Goal: Task Accomplishment & Management: Manage account settings

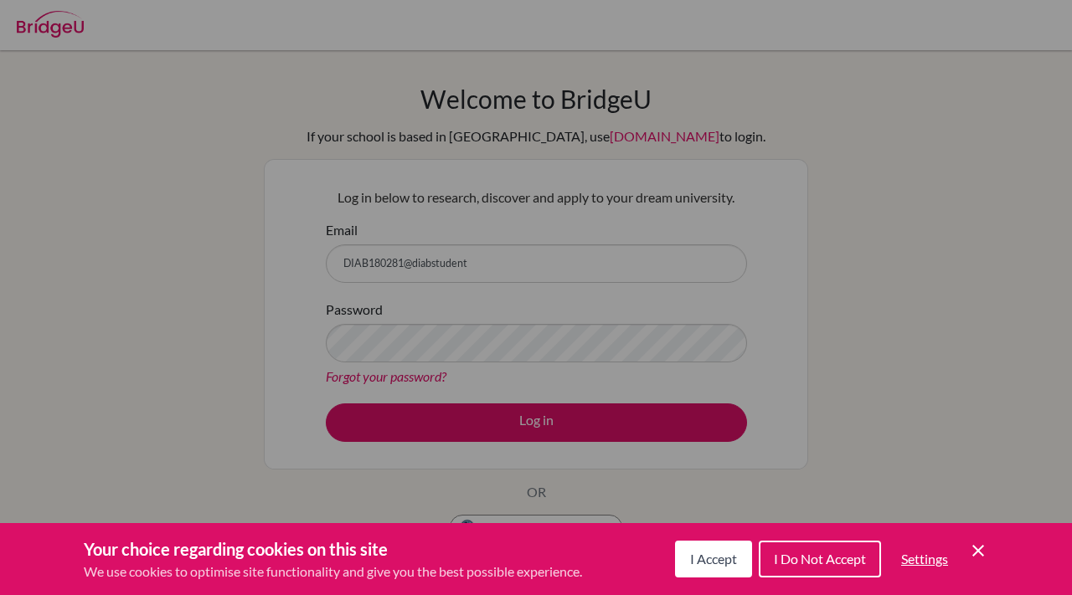
click at [984, 552] on icon "Cookie Control Close Icon" at bounding box center [978, 551] width 20 height 20
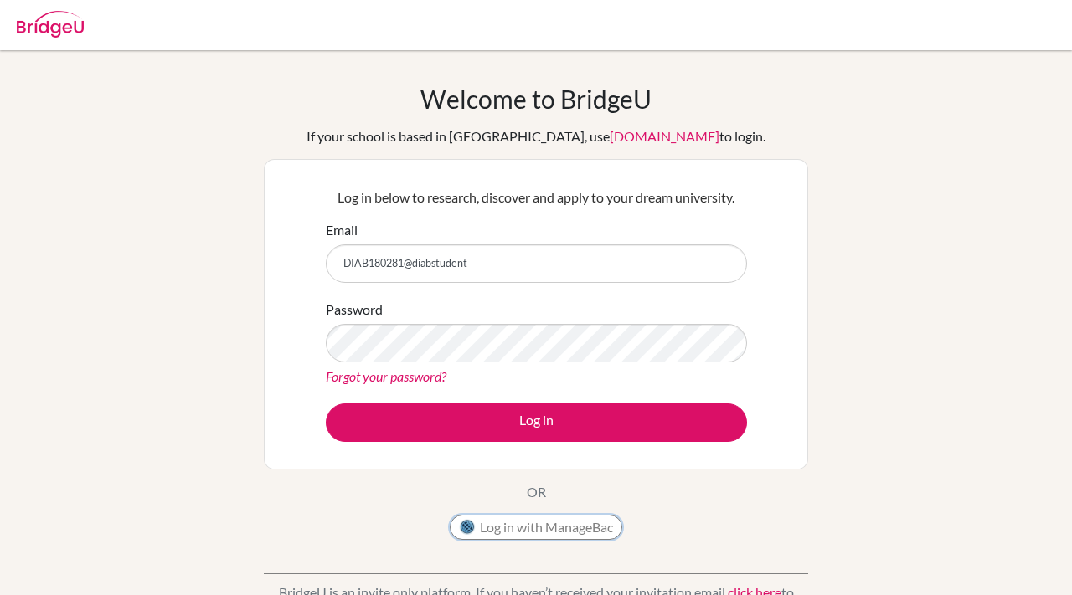
click at [585, 529] on button "Log in with ManageBac" at bounding box center [536, 527] width 172 height 25
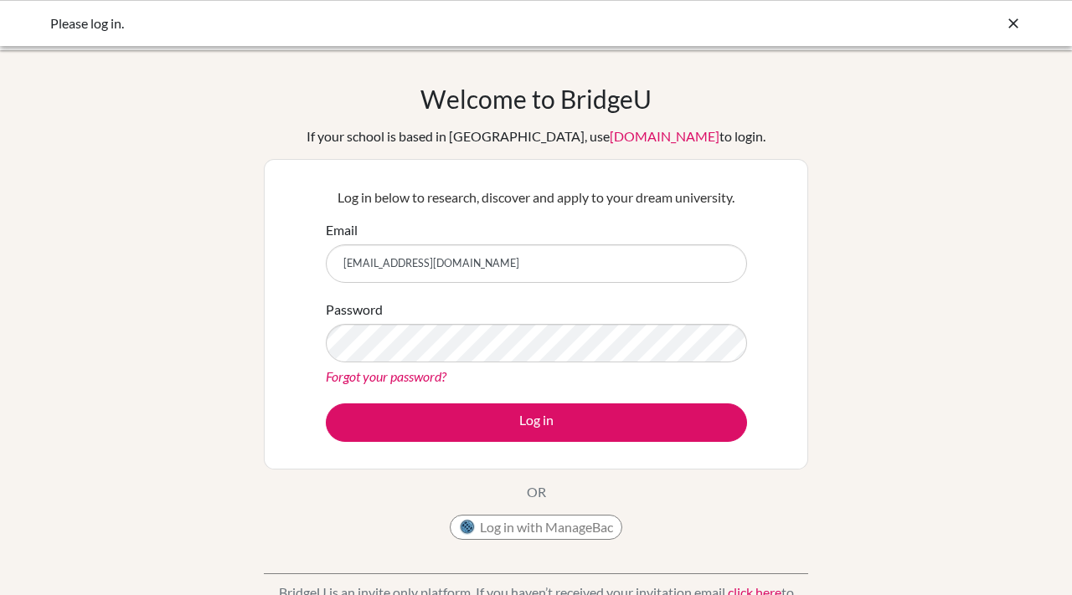
type input "[EMAIL_ADDRESS][DOMAIN_NAME]"
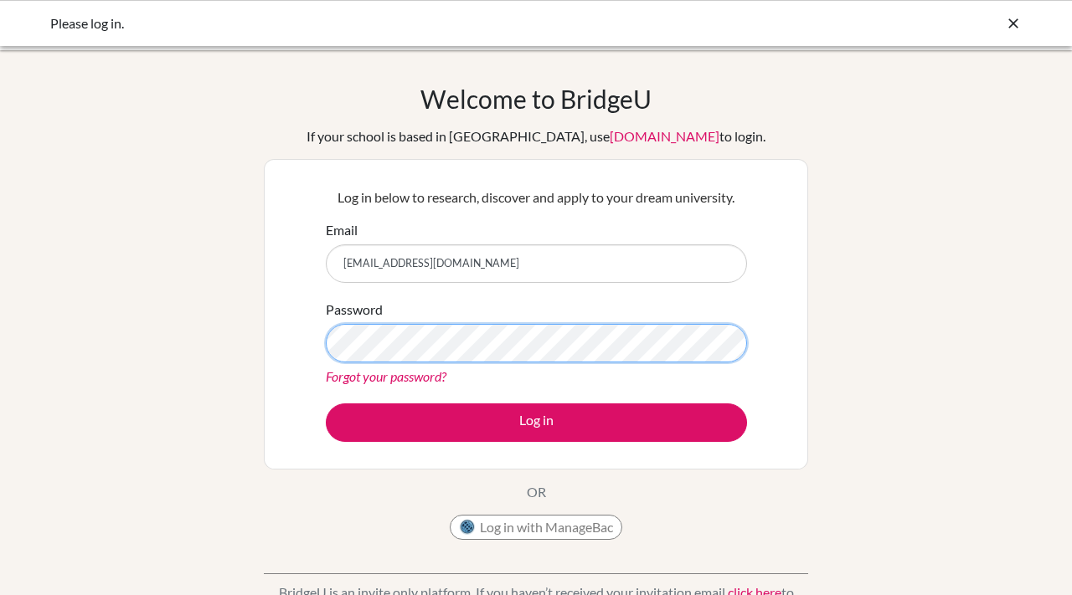
click at [326, 404] on button "Log in" at bounding box center [536, 423] width 421 height 39
